Goal: Transaction & Acquisition: Purchase product/service

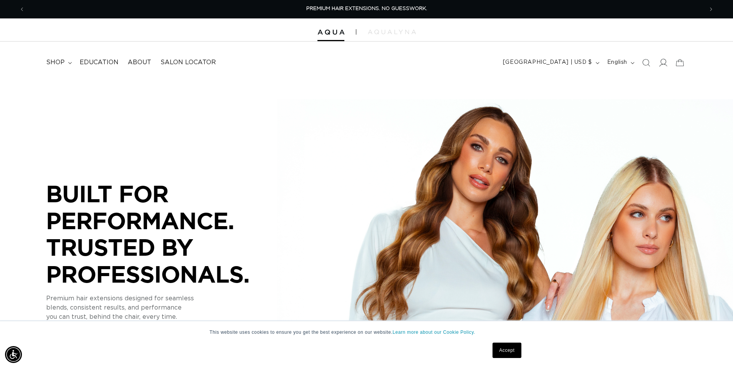
click at [658, 64] on span at bounding box center [663, 62] width 17 height 17
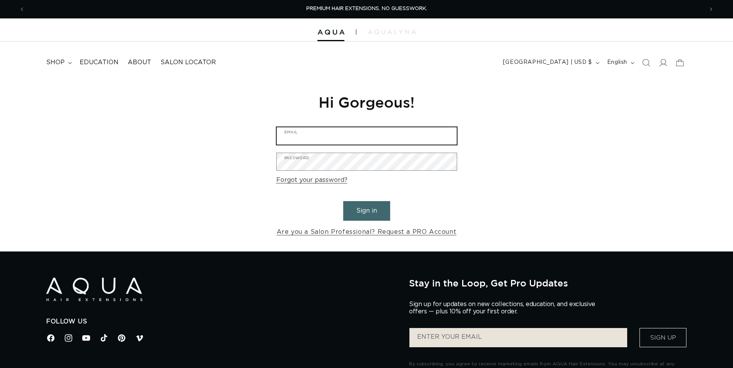
type input "[EMAIL_ADDRESS][DOMAIN_NAME]"
click at [371, 214] on button "Sign in" at bounding box center [366, 211] width 47 height 20
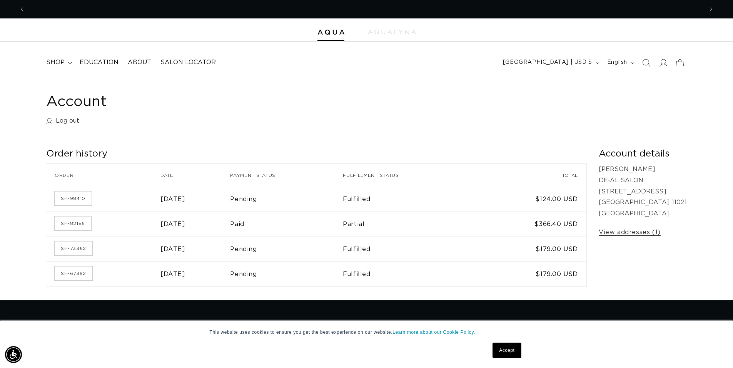
scroll to position [0, 679]
click at [72, 60] on summary "shop" at bounding box center [58, 62] width 33 height 17
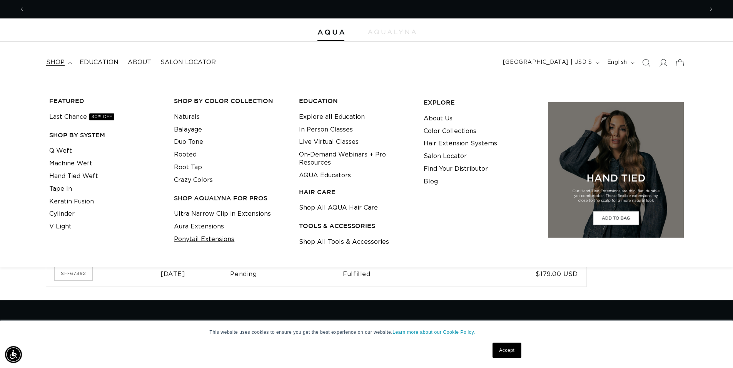
scroll to position [0, 0]
click at [216, 215] on link "Ultra Narrow Clip in Extensions" at bounding box center [222, 214] width 97 height 13
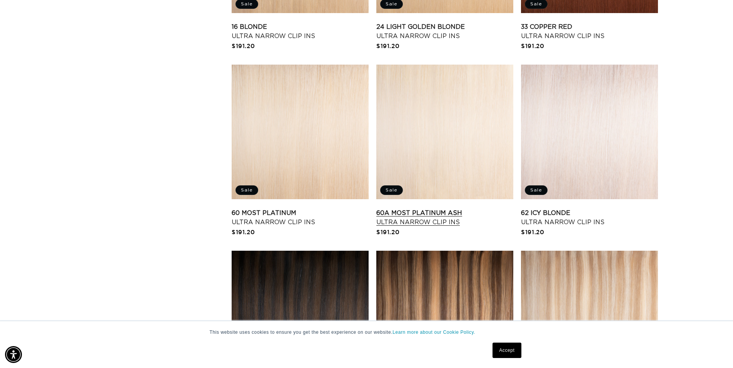
scroll to position [0, 679]
click at [415, 209] on link "60A Most Platinum Ash Ultra Narrow Clip Ins" at bounding box center [445, 218] width 137 height 18
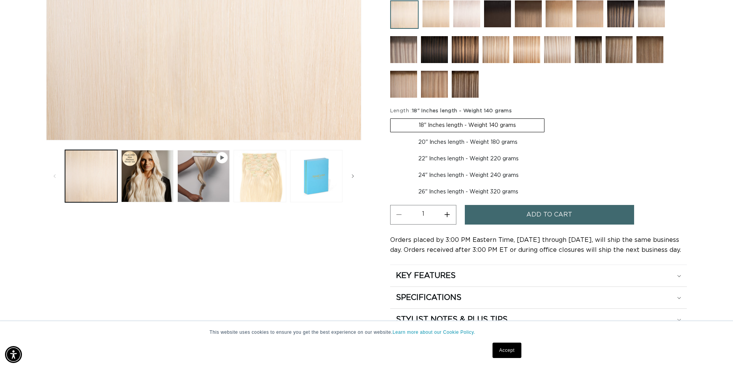
scroll to position [0, 1358]
click at [202, 182] on button "Play video 1 in gallery view" at bounding box center [203, 176] width 52 height 52
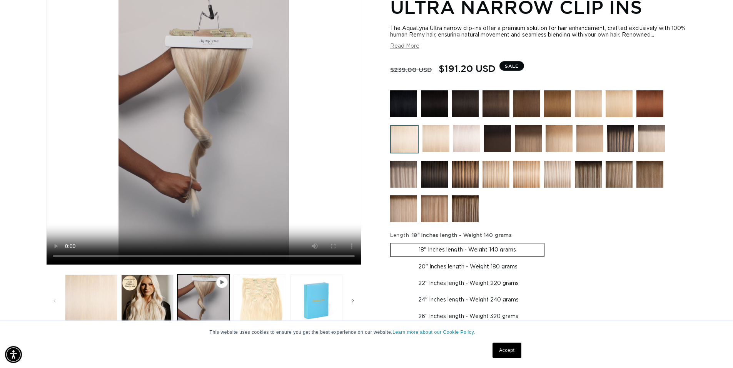
click at [423, 263] on label "20" Inches length - Weight 180 grams Variant sold out or unavailable" at bounding box center [468, 267] width 156 height 13
click at [549, 242] on input "20" Inches length - Weight 180 grams Variant sold out or unavailable" at bounding box center [549, 242] width 0 height 0
radio input "true"
click at [489, 258] on fieldset "Length : 20" Inches length - Weight 180 grams 18" Inches length - Weight 140 gr…" at bounding box center [538, 278] width 297 height 92
click at [482, 251] on label "18" Inches length - Weight 140 grams Variant sold out or unavailable" at bounding box center [467, 249] width 154 height 13
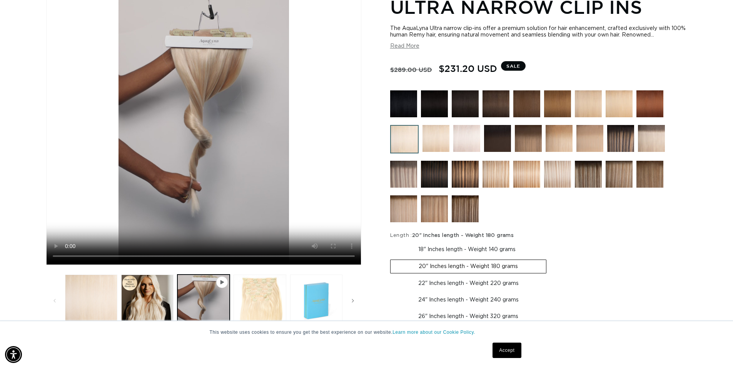
click at [393, 242] on input "18" Inches length - Weight 140 grams Variant sold out or unavailable" at bounding box center [392, 242] width 0 height 0
radio input "true"
click at [442, 137] on img at bounding box center [436, 138] width 27 height 27
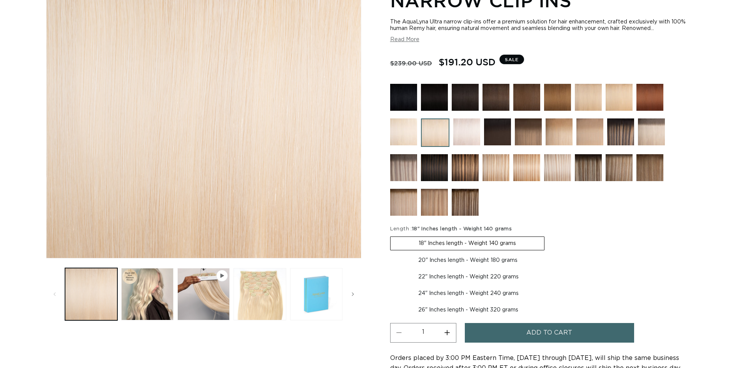
scroll to position [154, 0]
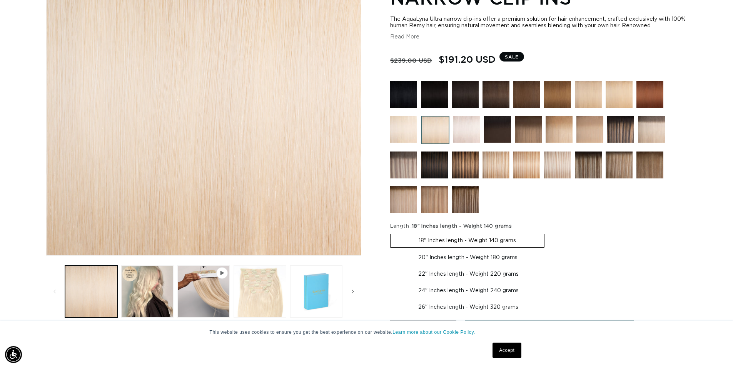
click at [271, 297] on button "Load image 3 in gallery view" at bounding box center [260, 292] width 52 height 52
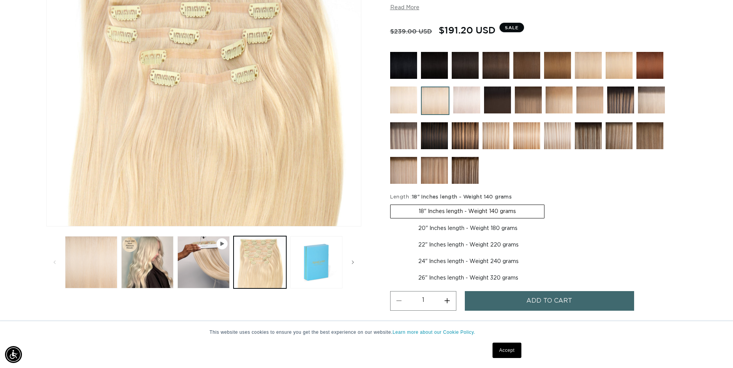
scroll to position [0, 1358]
click at [219, 265] on button "Play video 1 in gallery view" at bounding box center [203, 262] width 52 height 52
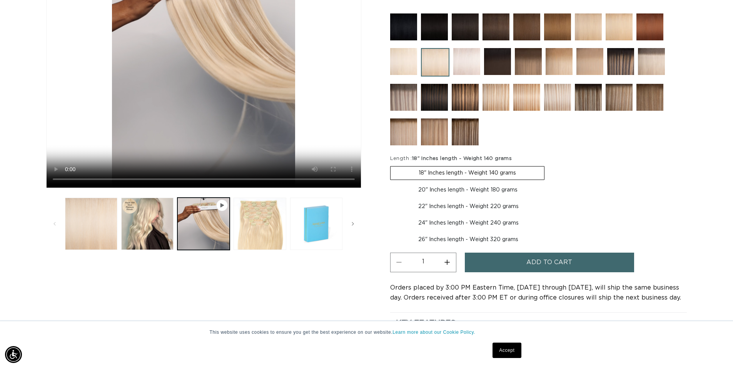
scroll to position [0, 0]
click at [147, 233] on button "Load image 2 in gallery view" at bounding box center [147, 224] width 52 height 52
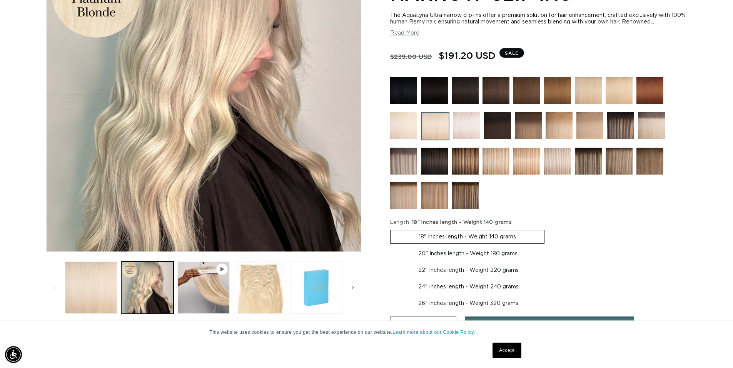
scroll to position [183, 0]
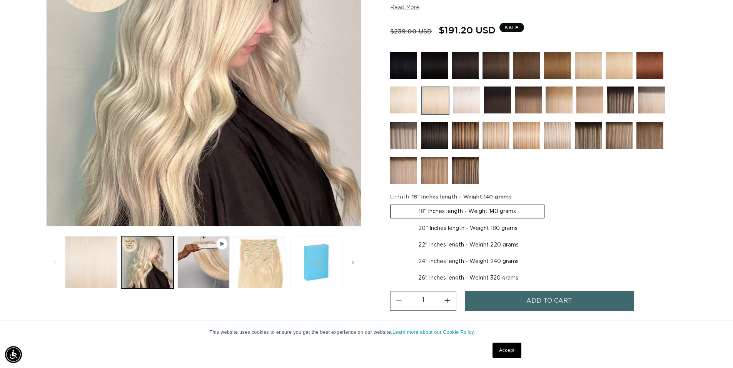
click at [112, 258] on button "Load image 1 in gallery view" at bounding box center [91, 262] width 52 height 52
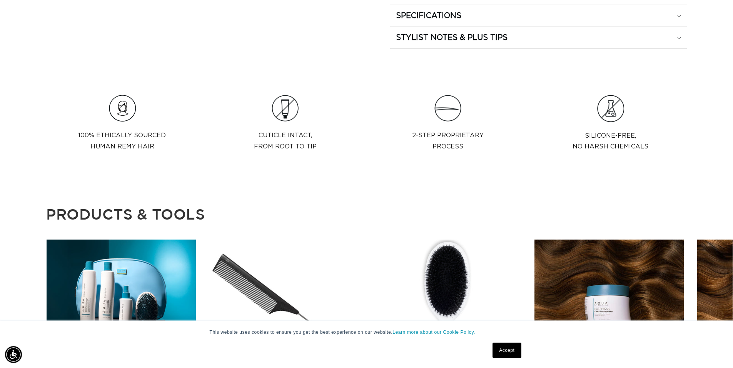
scroll to position [50, 0]
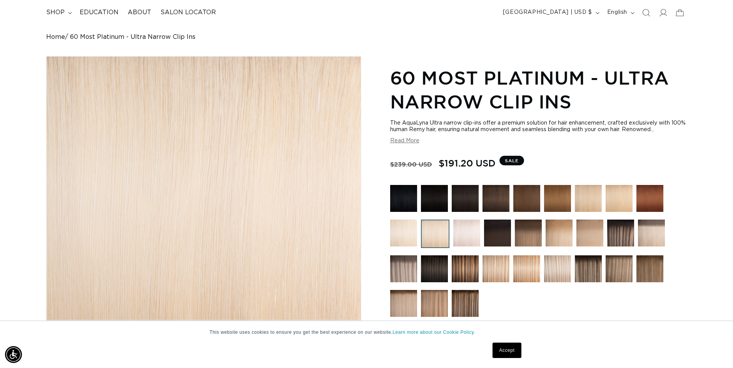
drag, startPoint x: 14, startPoint y: 227, endPoint x: 28, endPoint y: 143, distance: 85.1
